Goal: Find specific page/section: Find specific page/section

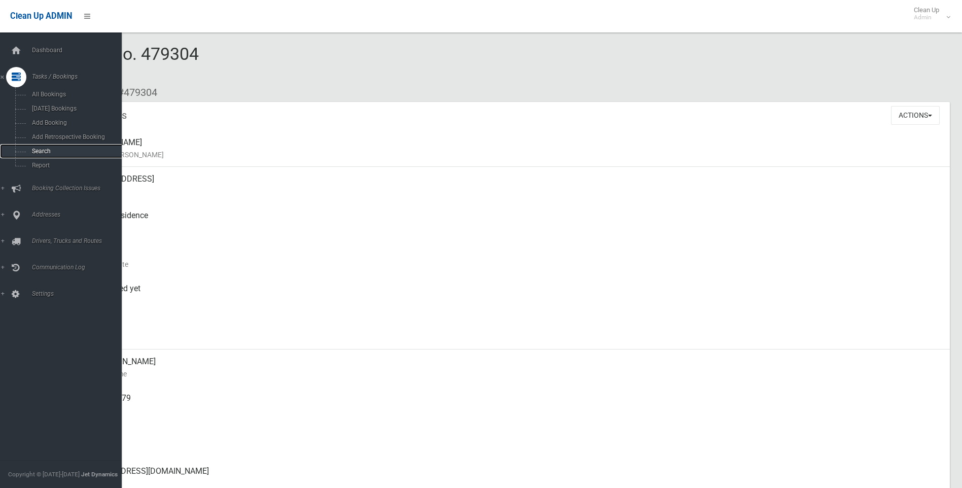
click at [51, 150] on span "Search" at bounding box center [75, 151] width 92 height 7
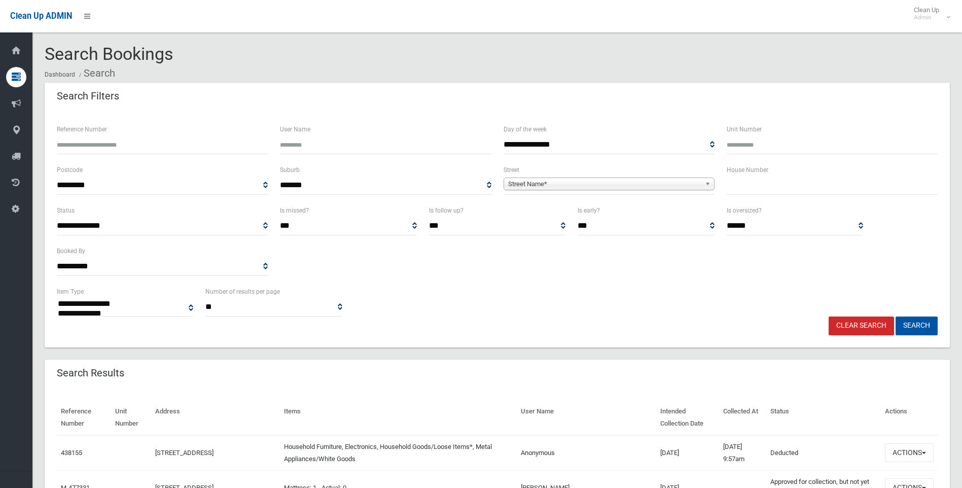
select select
click at [776, 174] on div "House Number" at bounding box center [832, 179] width 211 height 31
click at [776, 180] on input "text" at bounding box center [832, 185] width 211 height 19
type input "*"
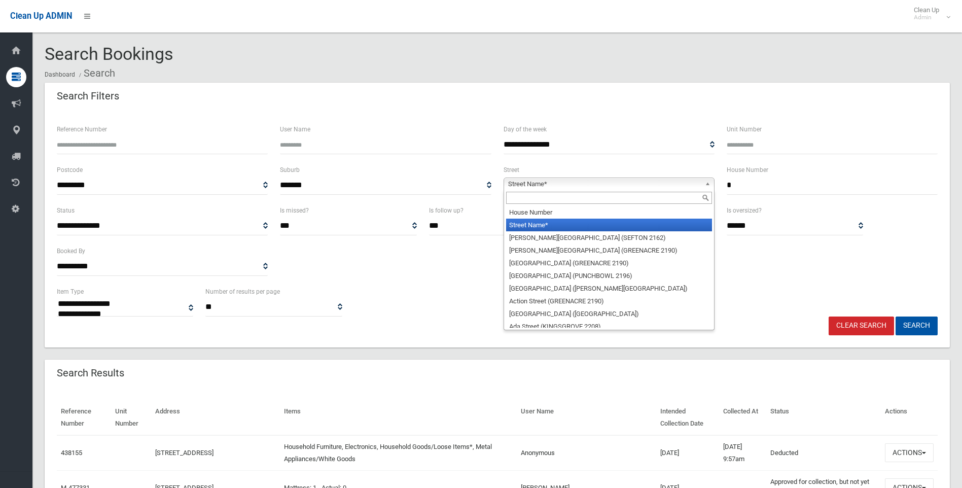
click at [693, 189] on span "Street Name*" at bounding box center [604, 184] width 193 height 12
click at [604, 204] on input "text" at bounding box center [609, 198] width 206 height 12
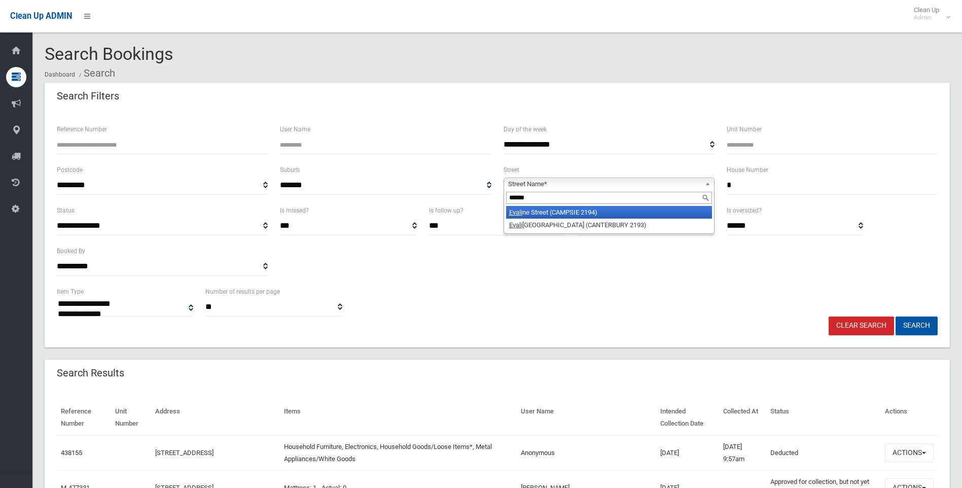
type input "*******"
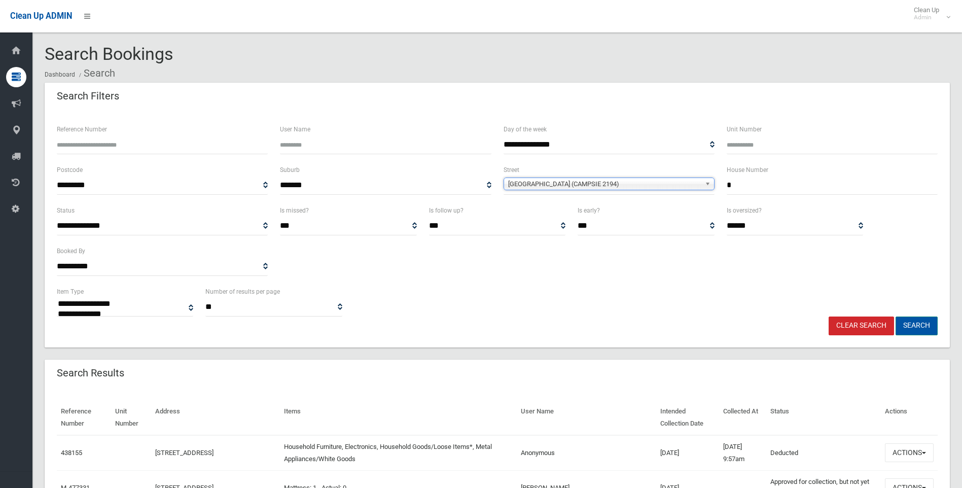
click at [924, 326] on button "Search" at bounding box center [917, 326] width 42 height 19
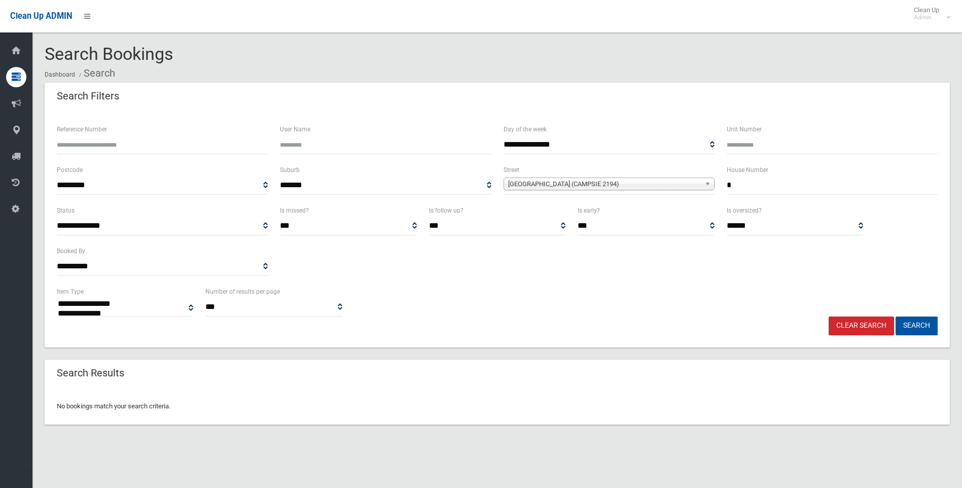
select select
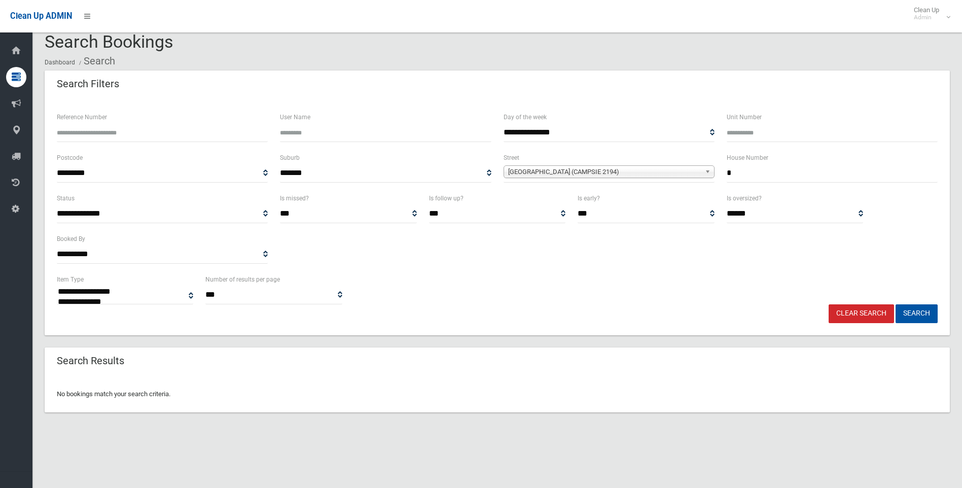
click at [571, 174] on span "[GEOGRAPHIC_DATA] (CAMPSIE 2194)" at bounding box center [604, 172] width 193 height 12
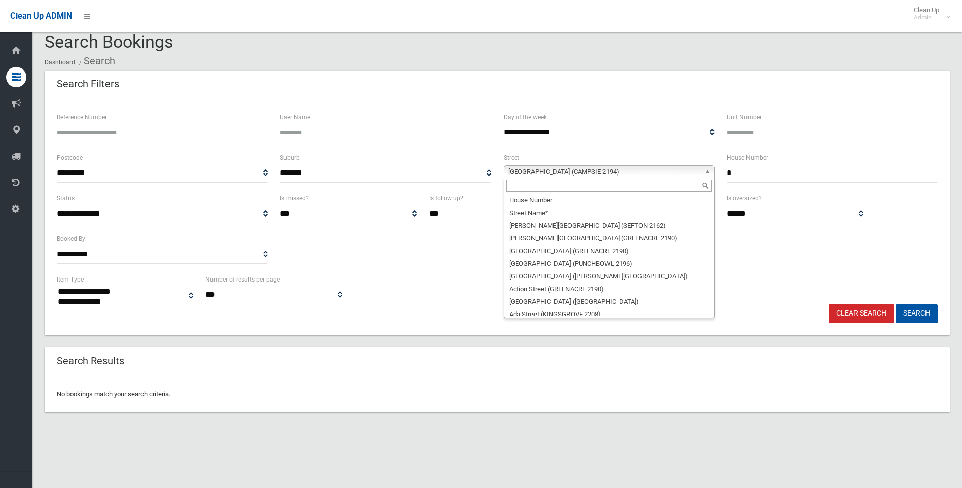
scroll to position [8844, 0]
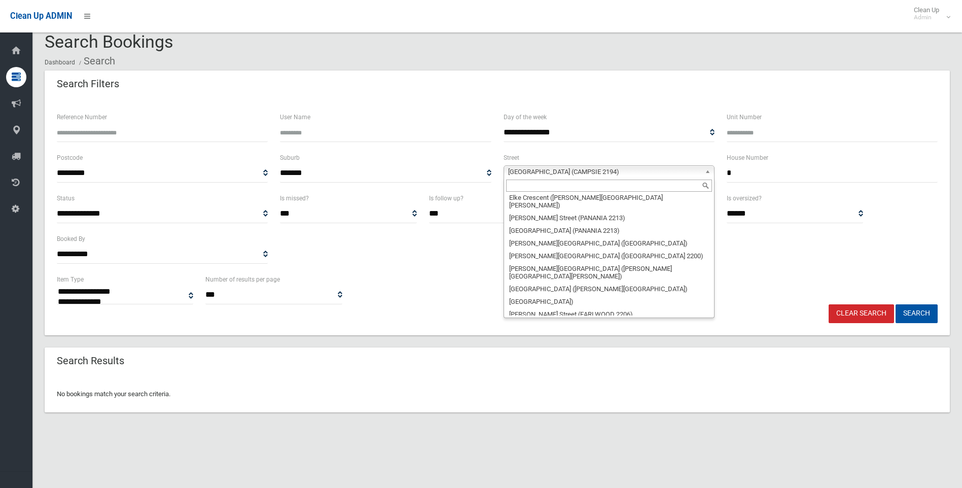
click at [538, 188] on input "text" at bounding box center [609, 186] width 206 height 12
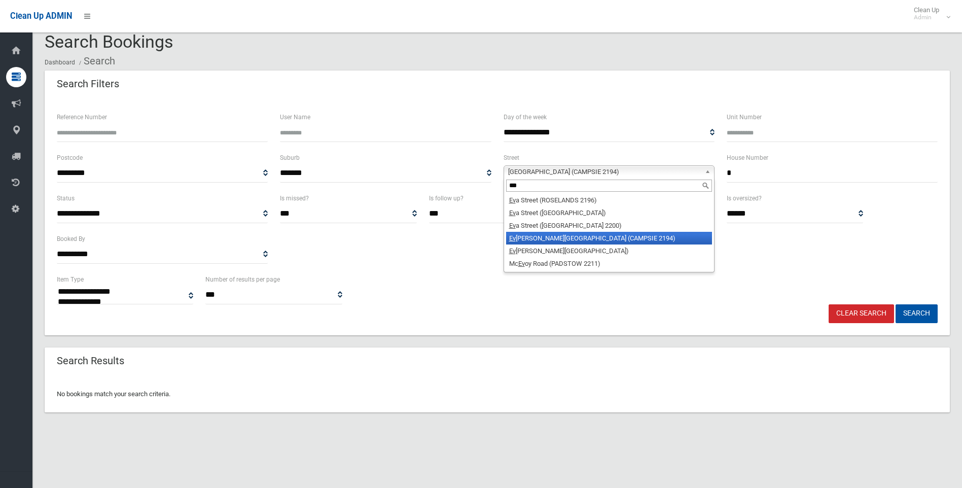
scroll to position [0, 0]
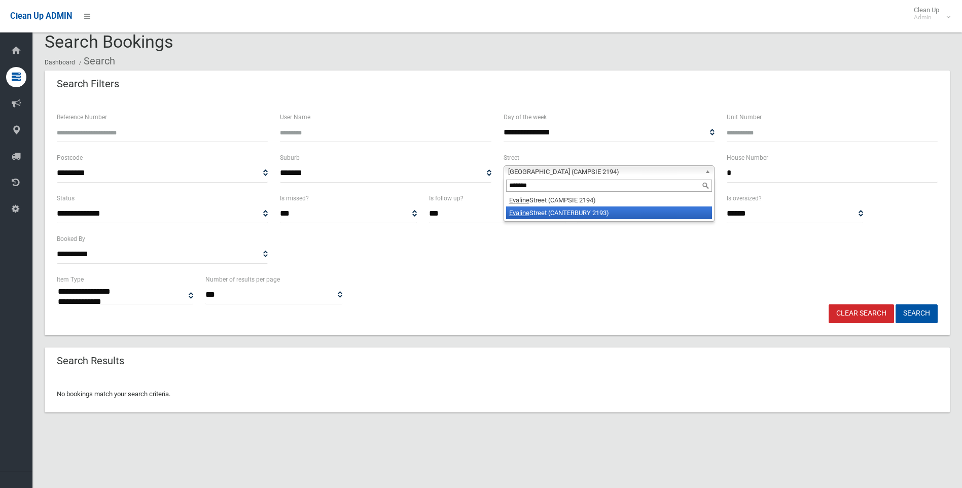
type input "*******"
click at [609, 217] on li "Evaline Street (CANTERBURY 2193)" at bounding box center [609, 212] width 206 height 13
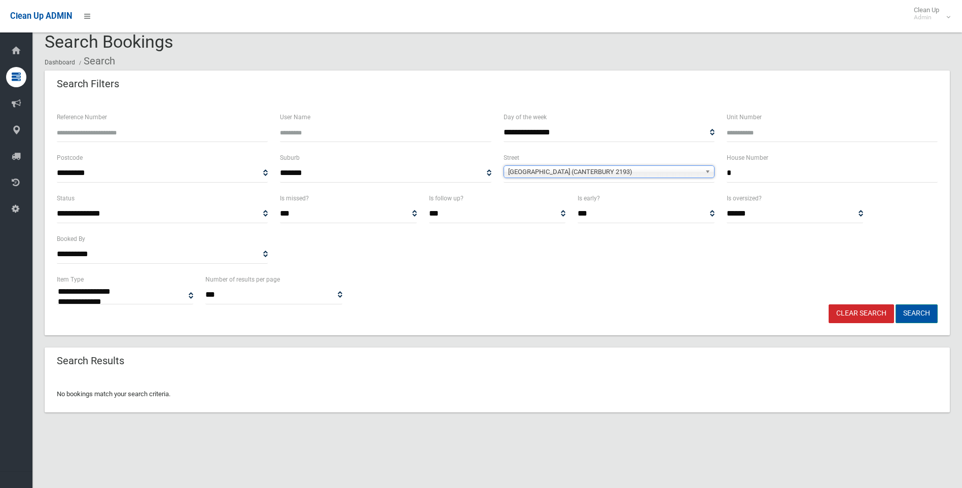
click at [913, 307] on button "Search" at bounding box center [917, 313] width 42 height 19
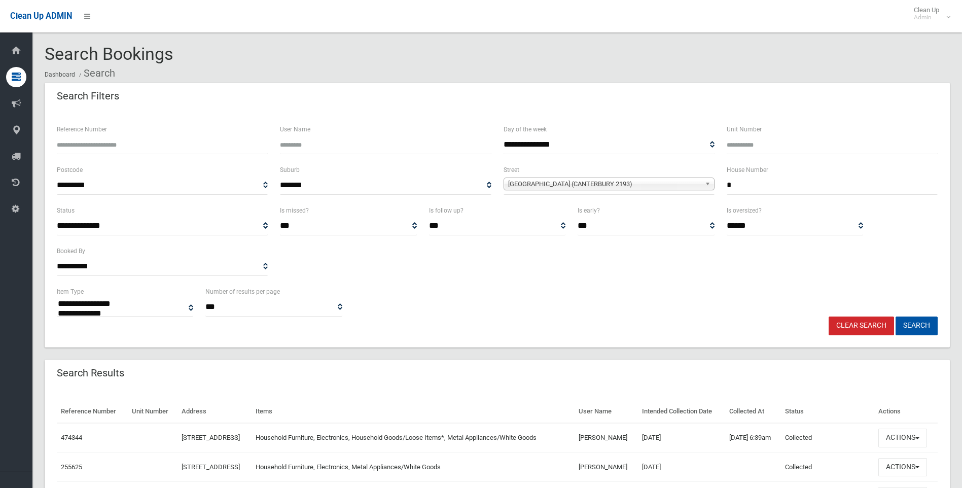
select select
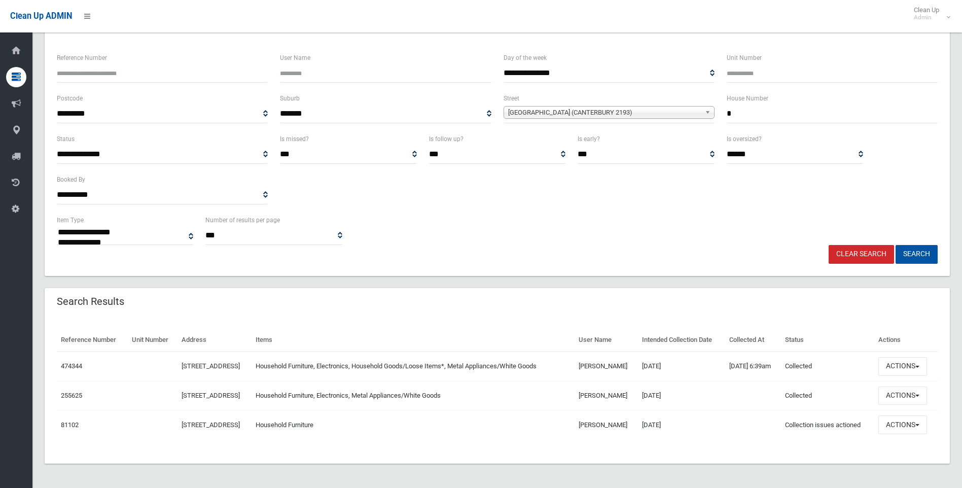
drag, startPoint x: 737, startPoint y: 81, endPoint x: 704, endPoint y: 84, distance: 33.6
click at [704, 92] on div "**********" at bounding box center [497, 112] width 893 height 41
type input "**"
click at [652, 107] on span "[GEOGRAPHIC_DATA] (CANTERBURY 2193)" at bounding box center [604, 113] width 193 height 12
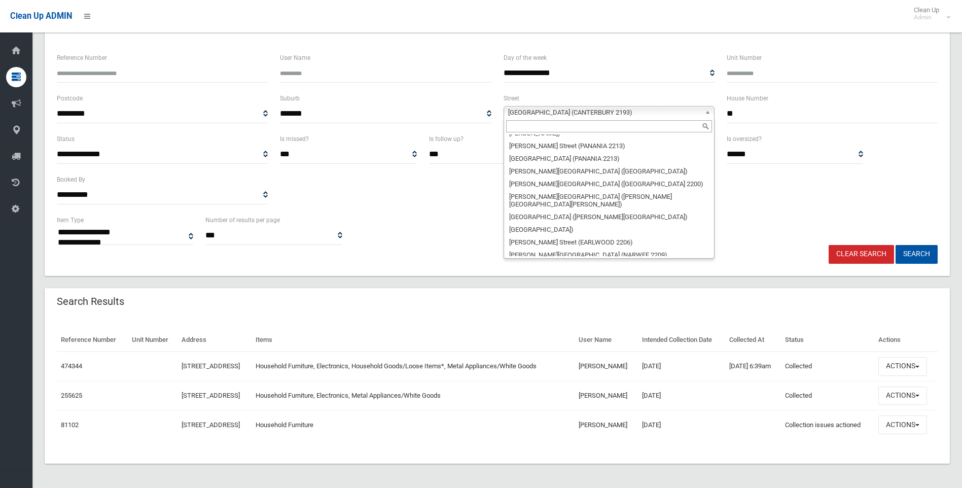
click at [578, 120] on input "text" at bounding box center [609, 126] width 206 height 12
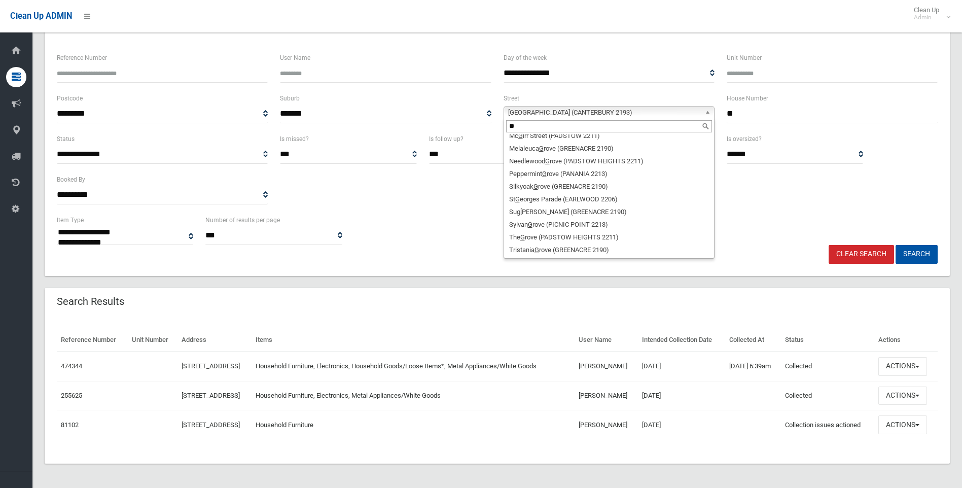
scroll to position [0, 0]
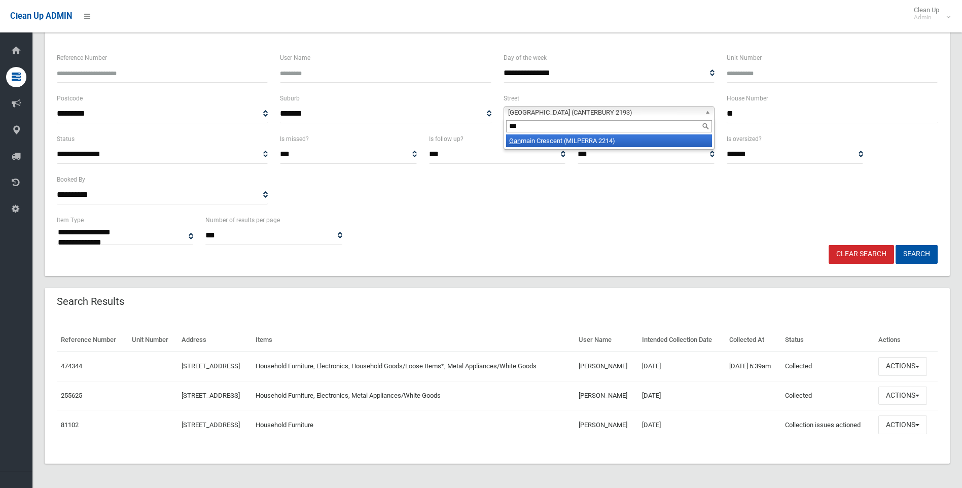
type input "***"
click at [600, 134] on li "Gan main Crescent (MILPERRA 2214)" at bounding box center [609, 140] width 206 height 13
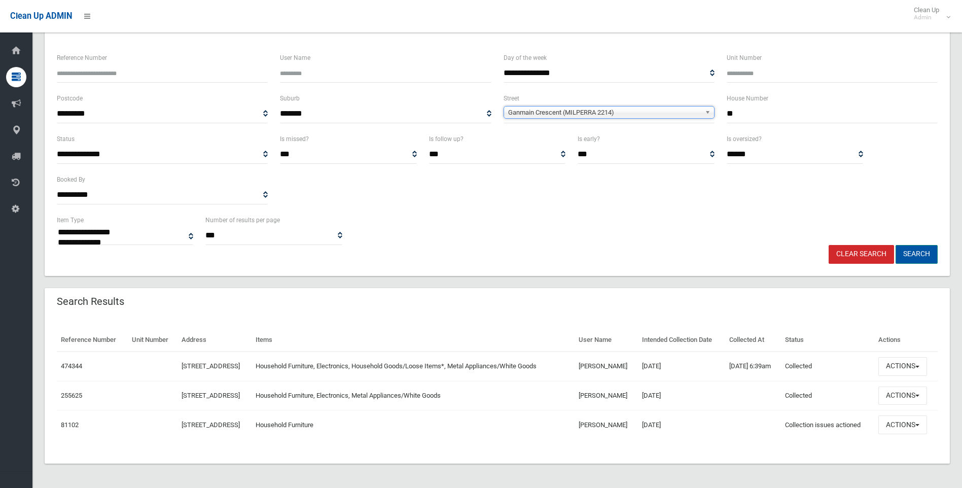
click at [929, 245] on button "Search" at bounding box center [917, 254] width 42 height 19
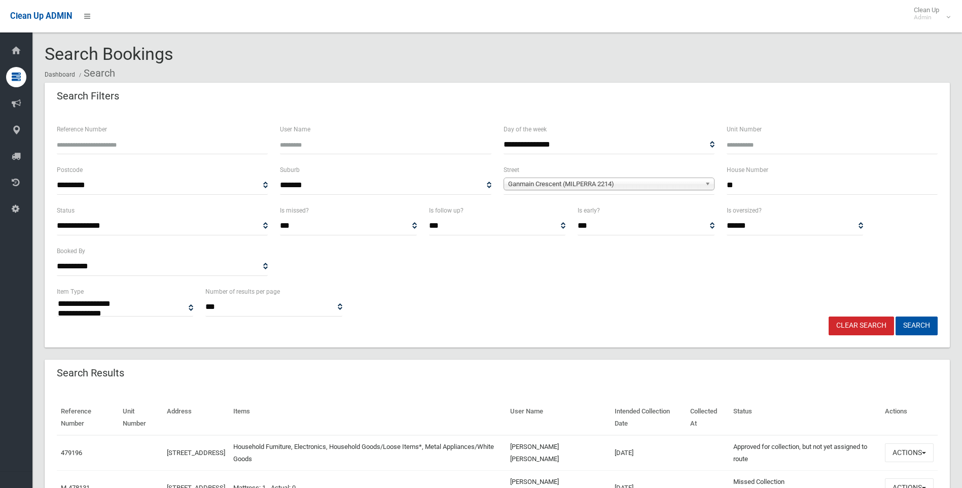
select select
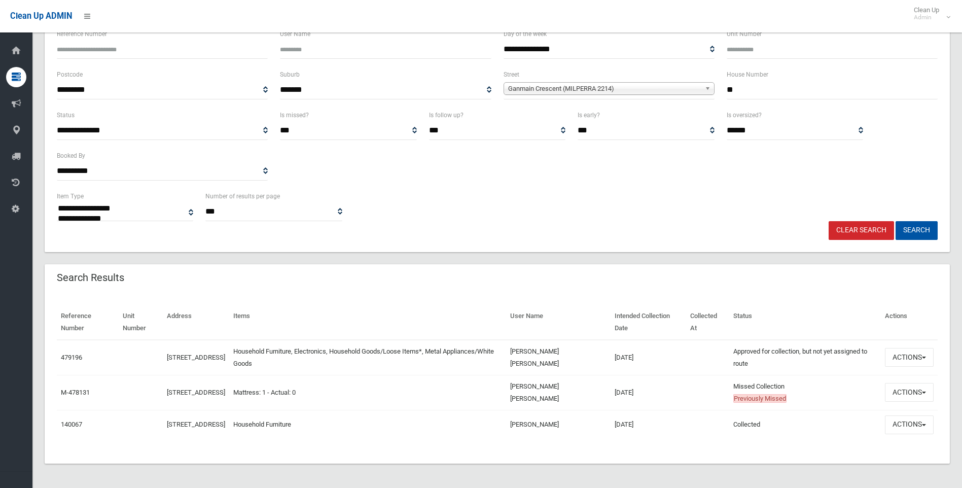
scroll to position [101, 0]
click at [907, 383] on button "Actions" at bounding box center [909, 392] width 49 height 19
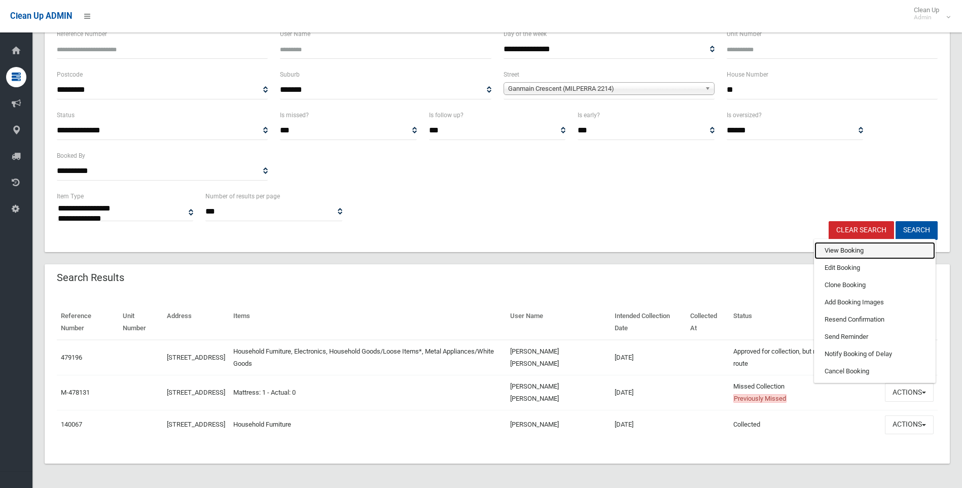
click at [842, 244] on link "View Booking" at bounding box center [875, 250] width 121 height 17
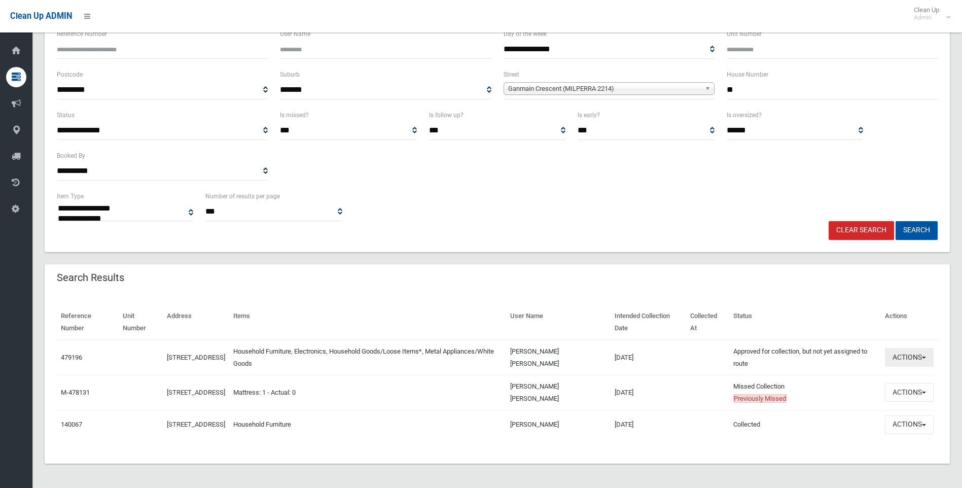
click at [899, 349] on button "Actions" at bounding box center [909, 357] width 49 height 19
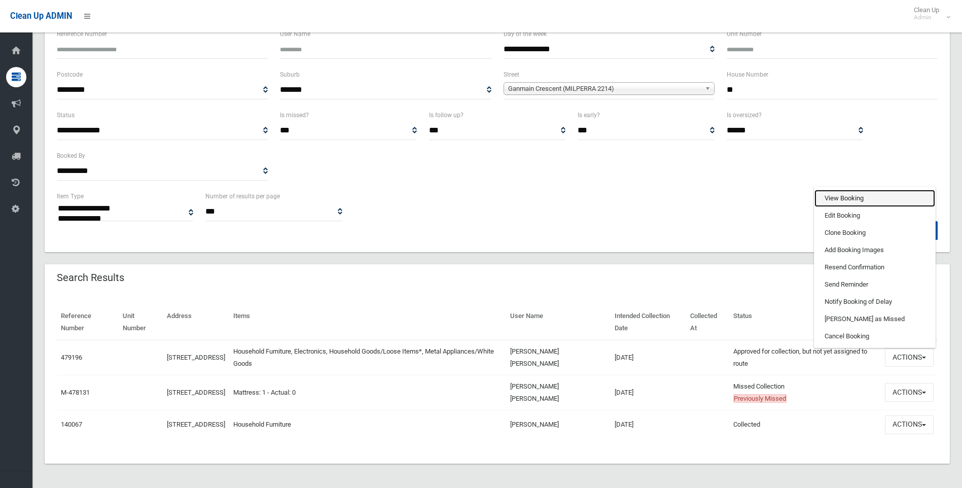
click at [848, 193] on link "View Booking" at bounding box center [875, 198] width 121 height 17
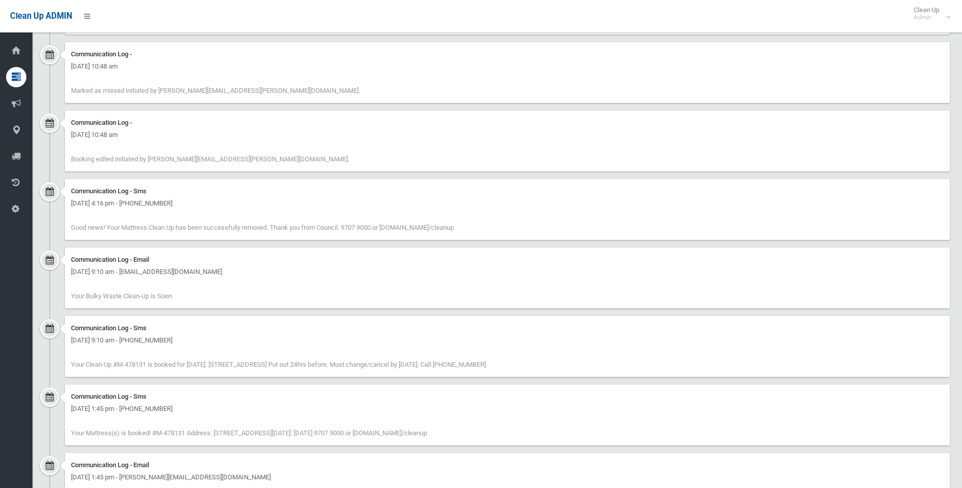
scroll to position [1084, 0]
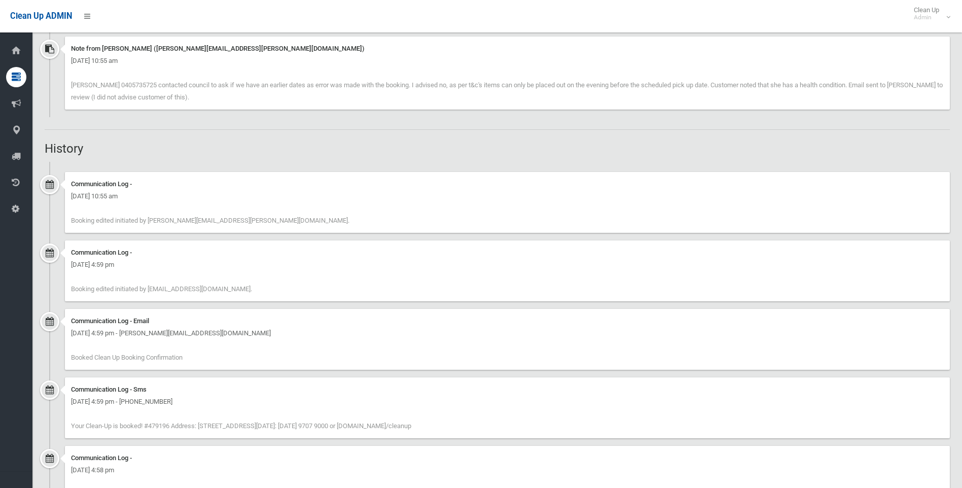
scroll to position [704, 0]
